Goal: Information Seeking & Learning: Learn about a topic

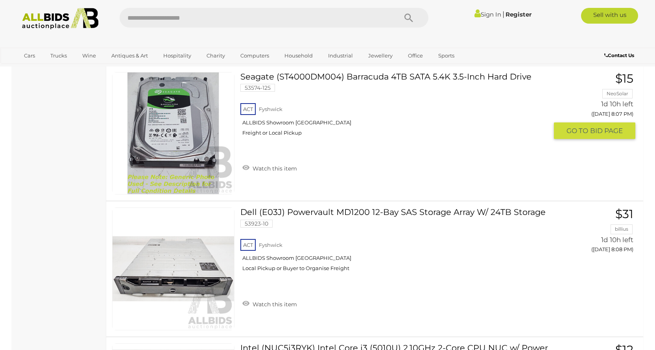
scroll to position [984, 0]
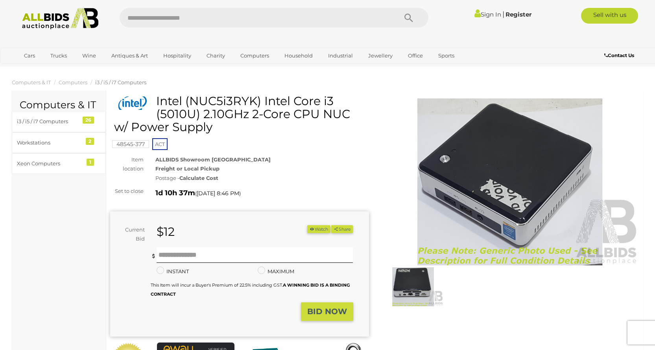
scroll to position [39, 0]
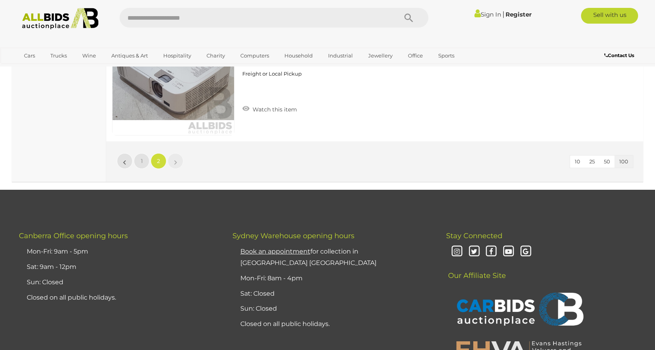
scroll to position [9359, 0]
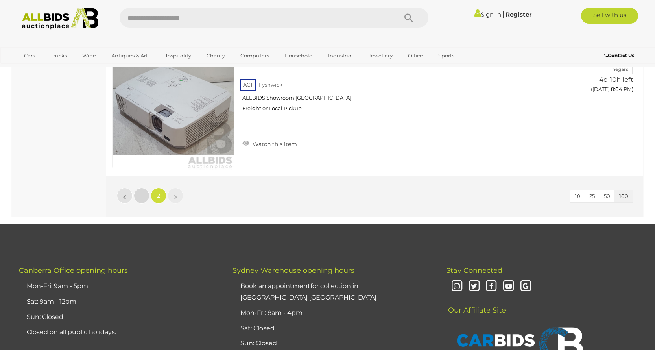
click at [142, 194] on span "1" at bounding box center [142, 195] width 2 height 7
